Goal: Check status: Check status

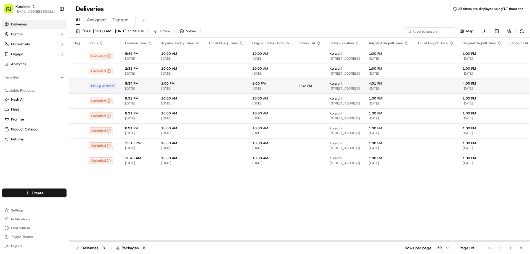
click at [204, 85] on td at bounding box center [226, 85] width 44 height 15
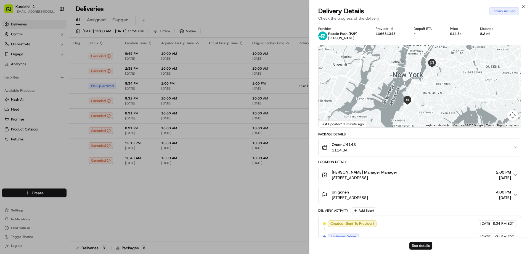
click at [423, 245] on button "See details" at bounding box center [420, 246] width 23 height 8
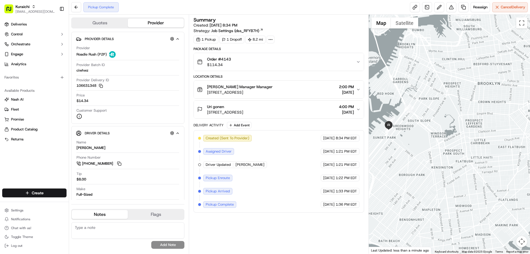
drag, startPoint x: 428, startPoint y: 217, endPoint x: 414, endPoint y: 140, distance: 78.5
click at [414, 140] on div at bounding box center [450, 134] width 162 height 239
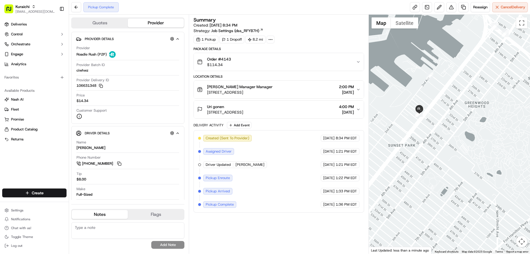
click at [436, 133] on div at bounding box center [450, 134] width 162 height 239
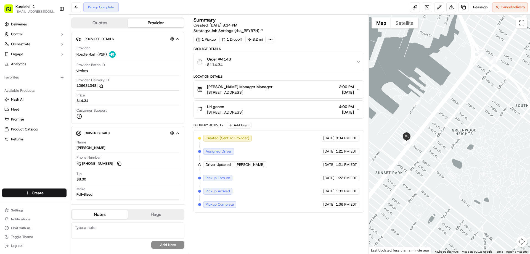
drag, startPoint x: 503, startPoint y: 62, endPoint x: 489, endPoint y: 91, distance: 32.0
click at [489, 91] on div at bounding box center [450, 134] width 162 height 239
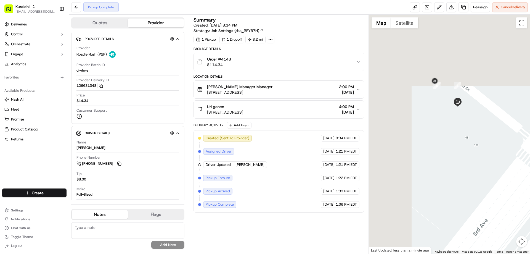
drag, startPoint x: 392, startPoint y: 58, endPoint x: 471, endPoint y: 237, distance: 196.4
click at [471, 237] on div at bounding box center [450, 134] width 162 height 239
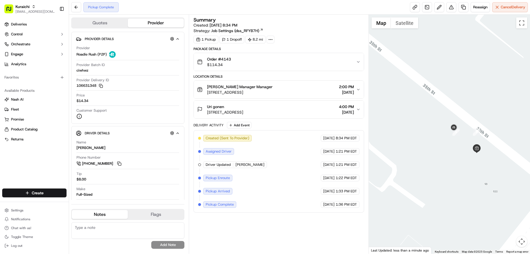
drag, startPoint x: 409, startPoint y: 147, endPoint x: 368, endPoint y: 124, distance: 47.1
click at [368, 124] on div "Quotes Provider Provider Details Hidden ( 3 ) Provider Roadie Rush (P2P) Provid…" at bounding box center [299, 134] width 461 height 239
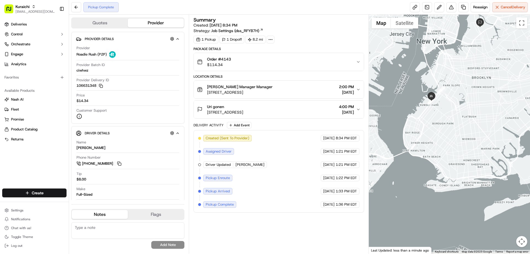
drag, startPoint x: 461, startPoint y: 121, endPoint x: 476, endPoint y: 106, distance: 21.3
click at [476, 106] on div at bounding box center [450, 134] width 162 height 239
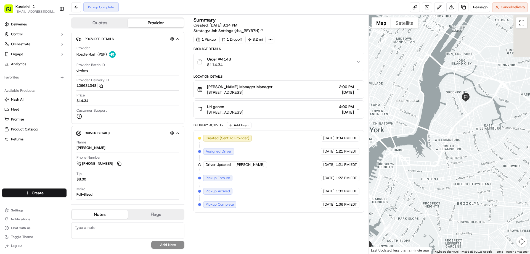
drag, startPoint x: 476, startPoint y: 41, endPoint x: 472, endPoint y: 134, distance: 93.4
click at [474, 144] on div at bounding box center [450, 134] width 162 height 239
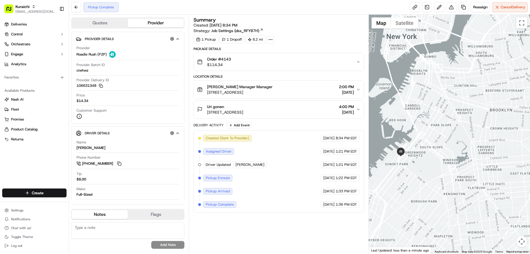
drag, startPoint x: 441, startPoint y: 169, endPoint x: 464, endPoint y: 79, distance: 92.3
click at [475, 46] on div at bounding box center [450, 134] width 162 height 239
